Goal: Information Seeking & Learning: Check status

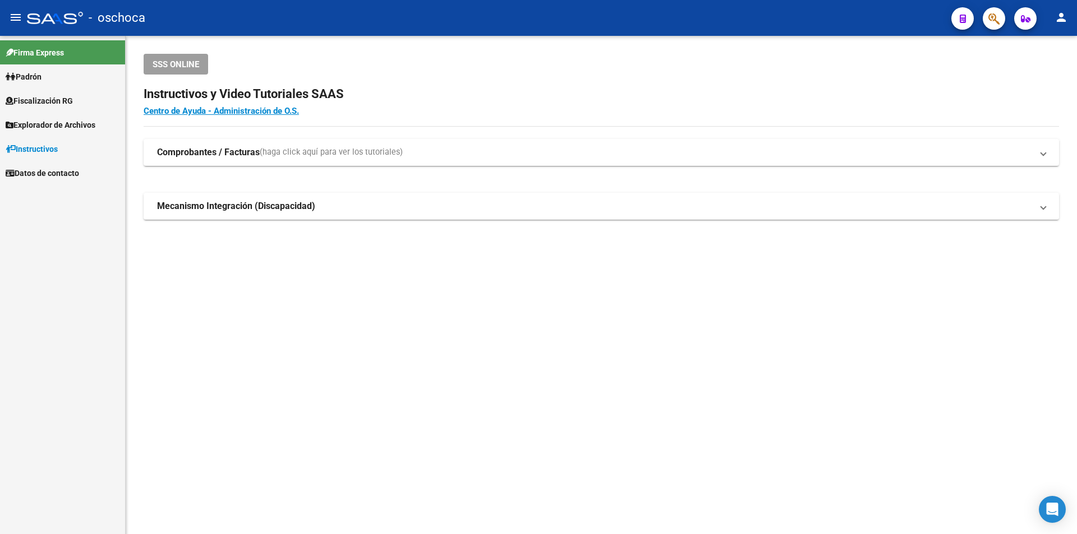
click at [51, 104] on span "Fiscalización RG" at bounding box center [39, 101] width 67 height 12
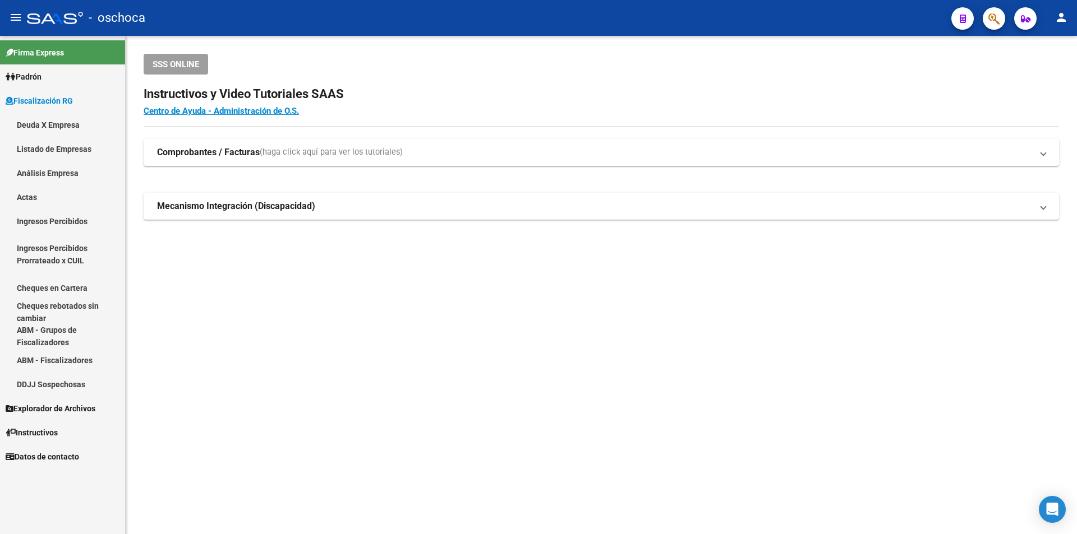
click at [55, 174] on link "Análisis Empresa" at bounding box center [62, 173] width 125 height 24
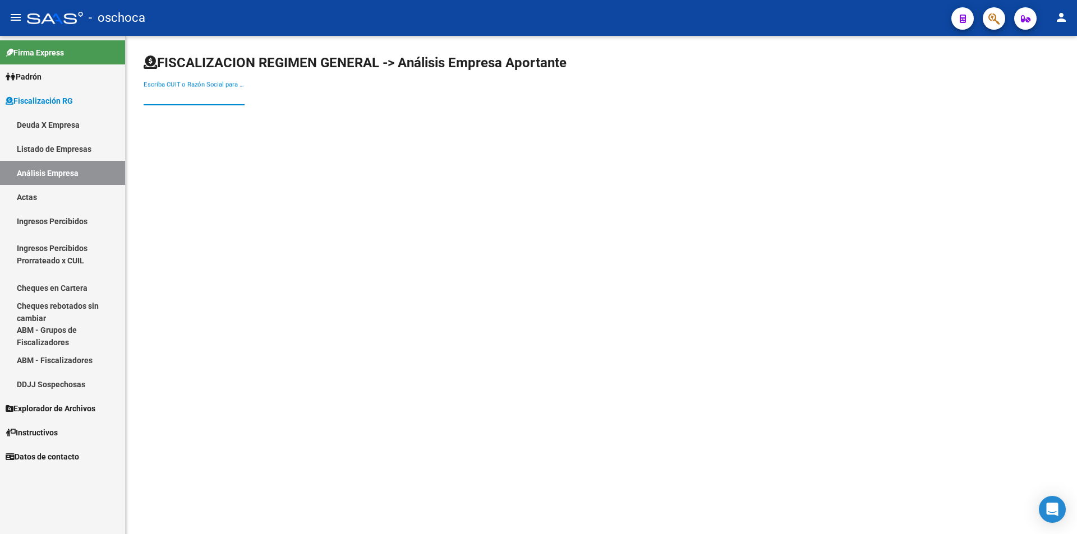
drag, startPoint x: 171, startPoint y: 93, endPoint x: 178, endPoint y: 96, distance: 8.0
click at [174, 93] on input "Escriba CUIT o Razón Social para buscar" at bounding box center [194, 96] width 101 height 10
type input "23382907809"
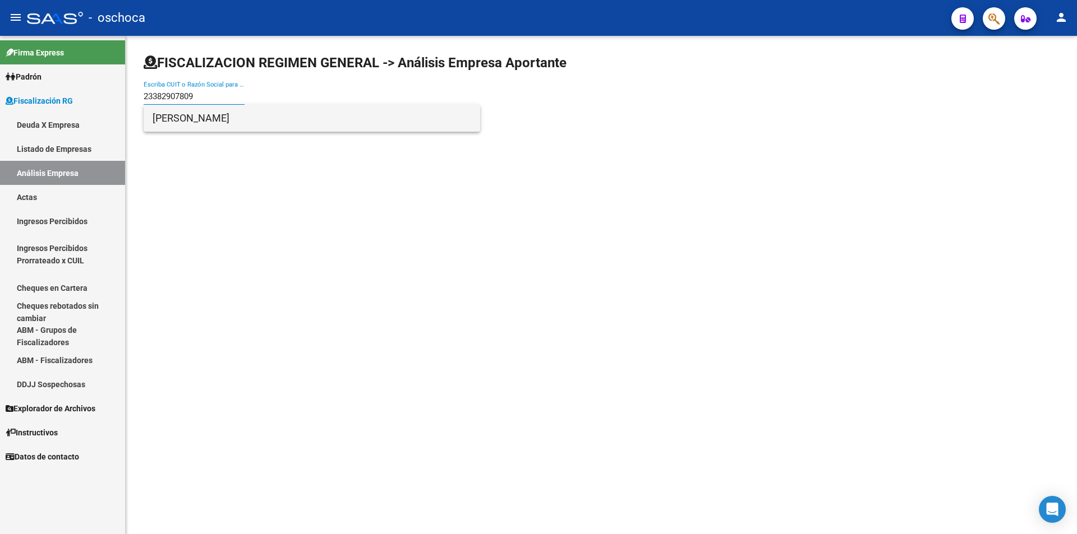
click at [184, 119] on span "[PERSON_NAME]" at bounding box center [312, 118] width 319 height 27
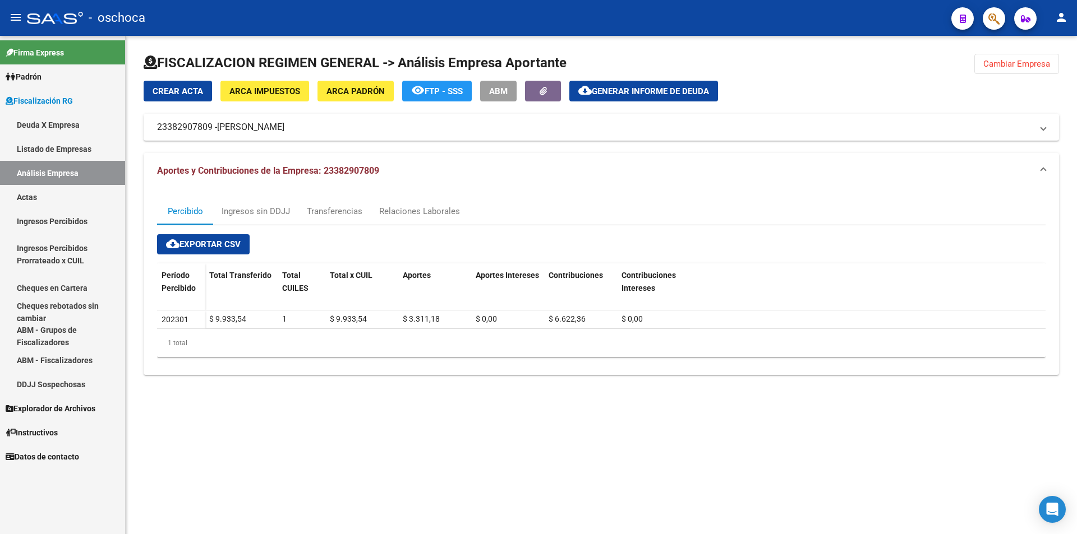
click at [987, 66] on span "Cambiar Empresa" at bounding box center [1016, 64] width 67 height 10
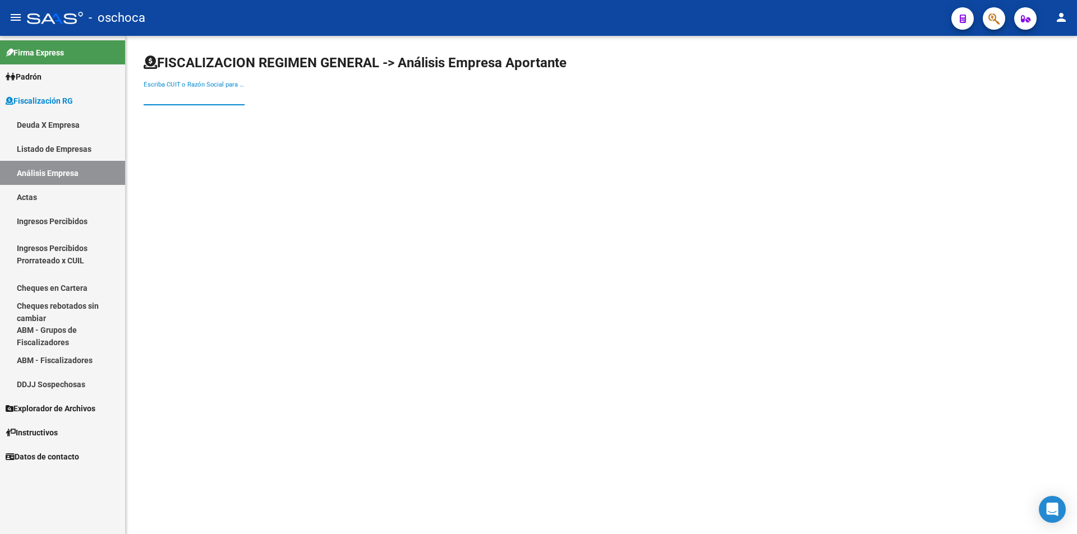
click at [220, 93] on input "Escriba CUIT o Razón Social para buscar" at bounding box center [194, 96] width 101 height 10
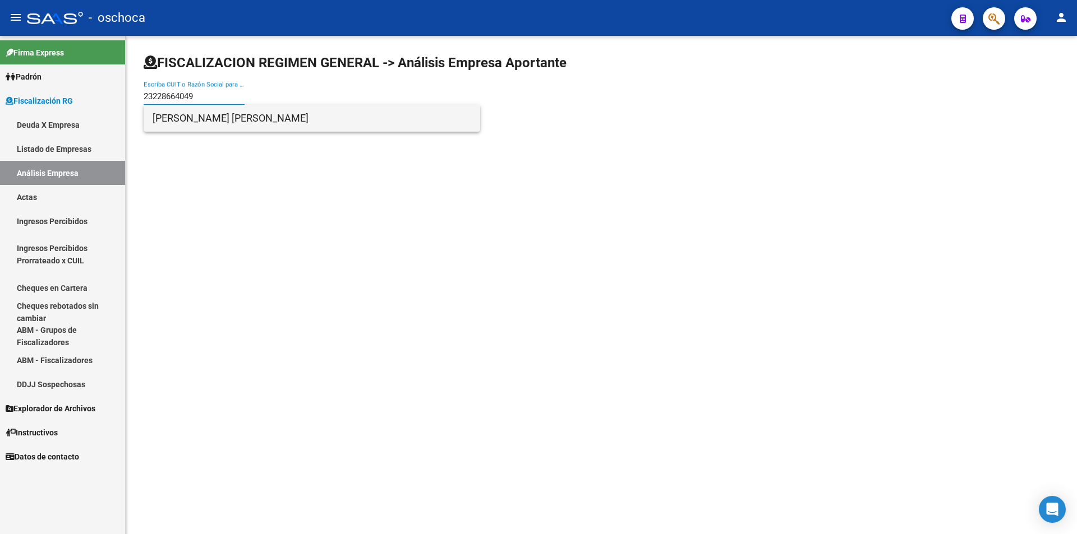
type input "23228664049"
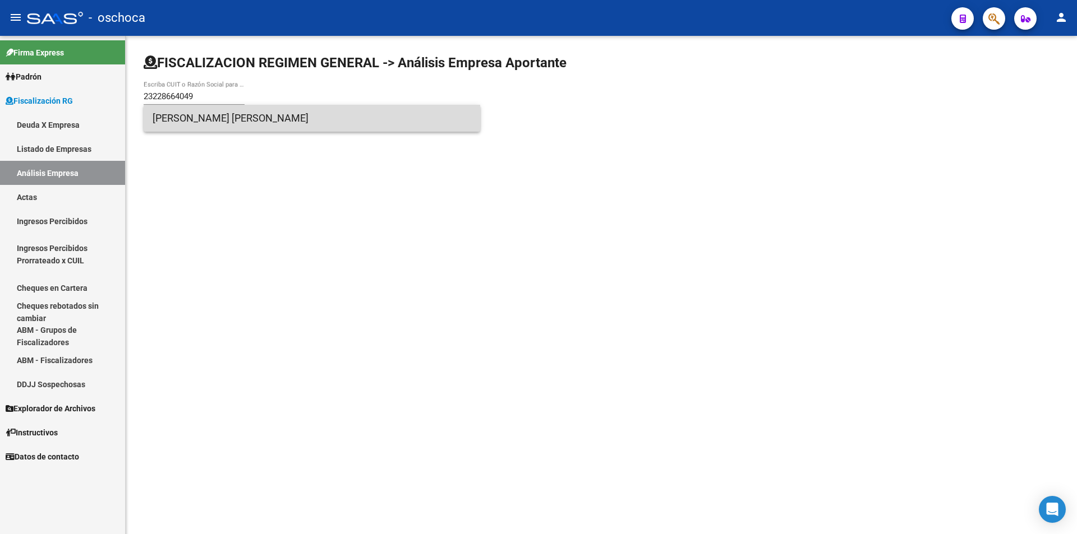
click at [215, 119] on span "[PERSON_NAME] [PERSON_NAME]" at bounding box center [312, 118] width 319 height 27
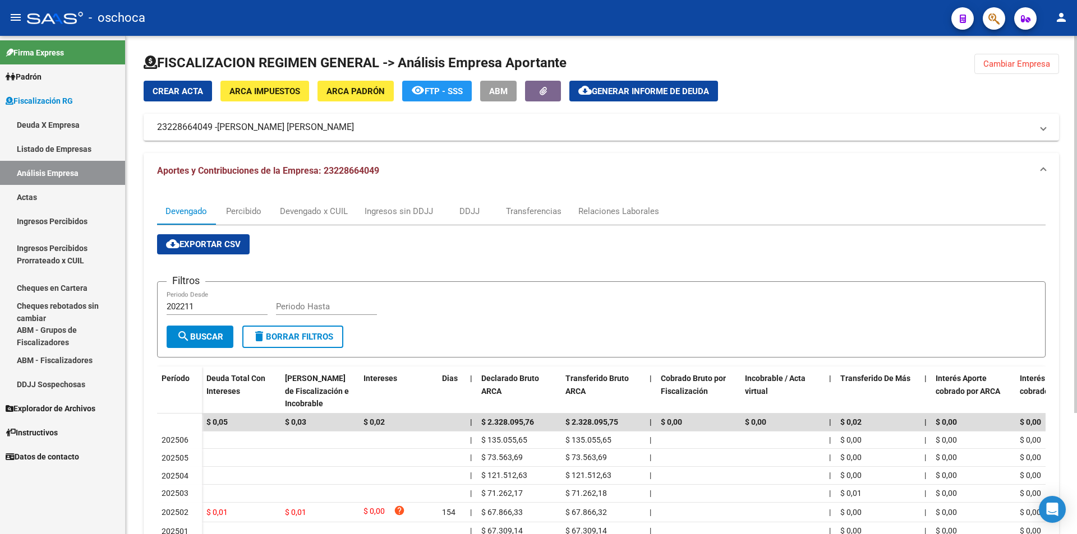
click at [999, 68] on button "Cambiar Empresa" at bounding box center [1016, 64] width 85 height 20
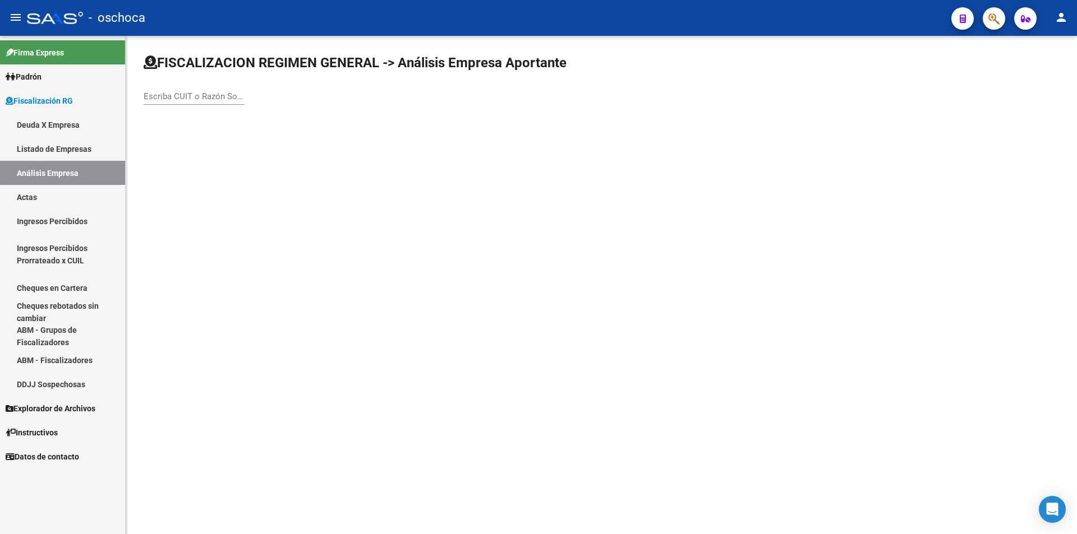
click at [201, 98] on input "Escriba CUIT o Razón Social para buscar" at bounding box center [194, 96] width 101 height 10
type input "30715275291"
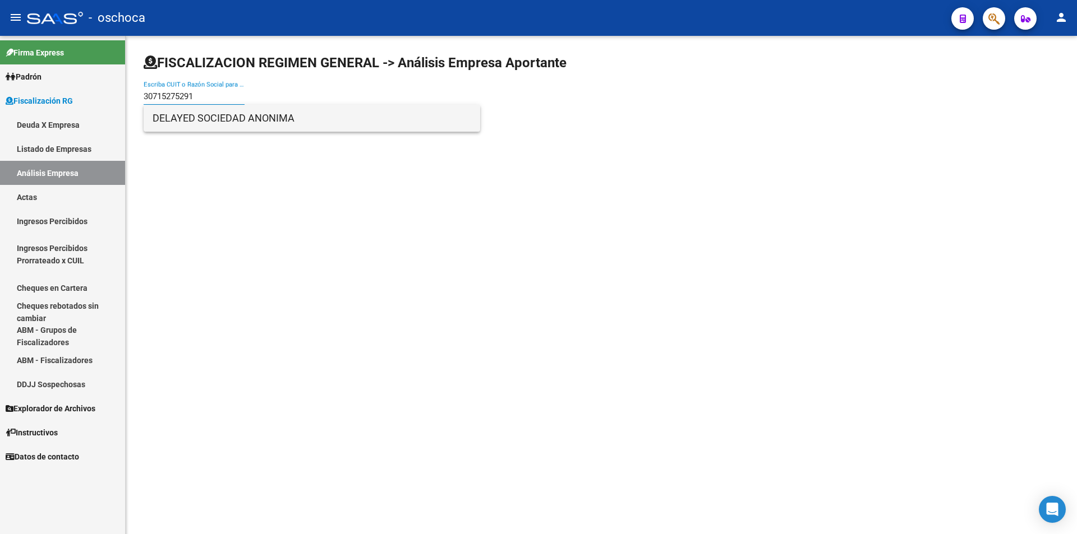
click at [201, 121] on span "DELAYED SOCIEDAD ANONIMA" at bounding box center [312, 118] width 319 height 27
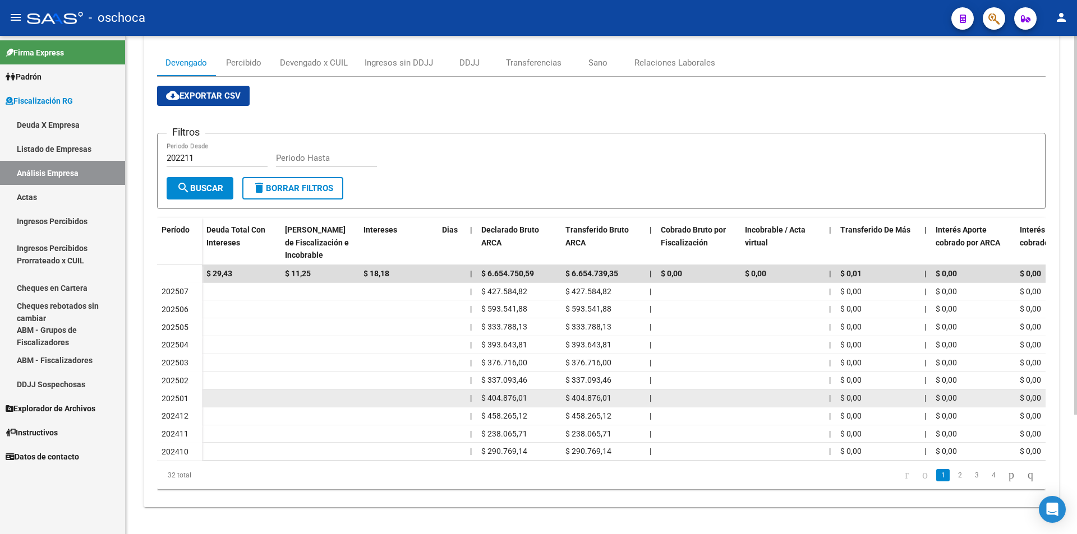
scroll to position [157, 0]
